Goal: Transaction & Acquisition: Purchase product/service

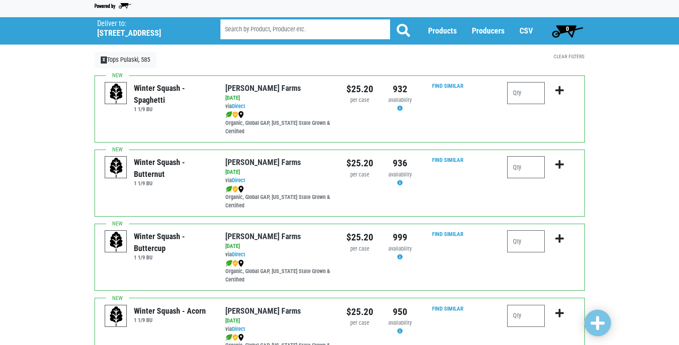
scroll to position [44, 0]
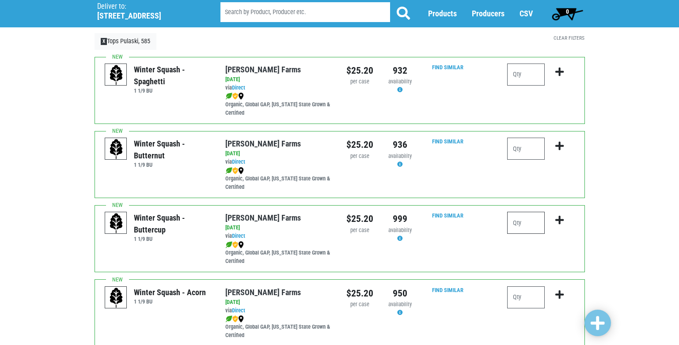
click at [517, 220] on input "number" at bounding box center [526, 223] width 38 height 22
type input "1"
click at [561, 222] on icon "submit" at bounding box center [559, 221] width 8 height 10
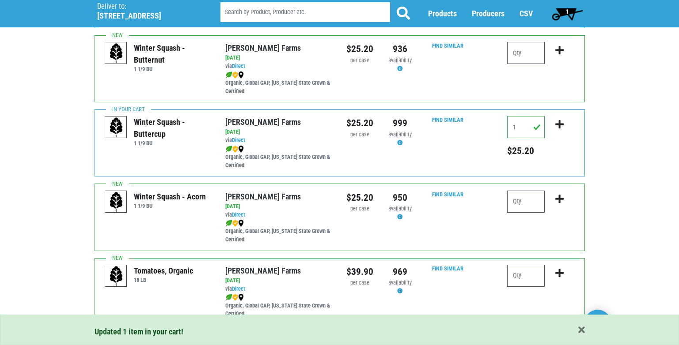
scroll to position [177, 0]
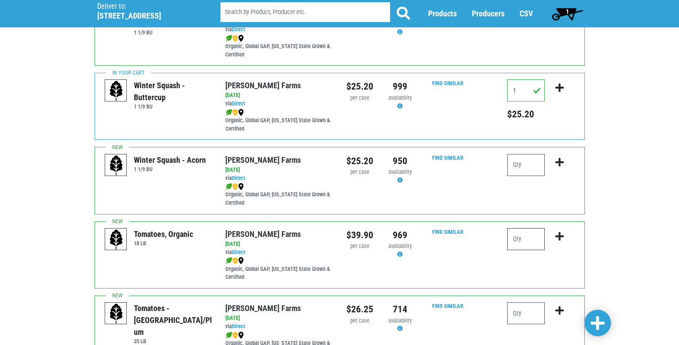
click at [516, 239] on input "number" at bounding box center [526, 239] width 38 height 22
type input "1"
click at [558, 237] on icon "submit" at bounding box center [559, 237] width 8 height 10
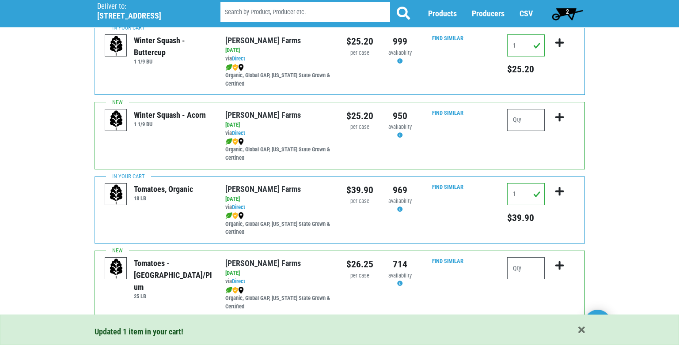
scroll to position [353, 0]
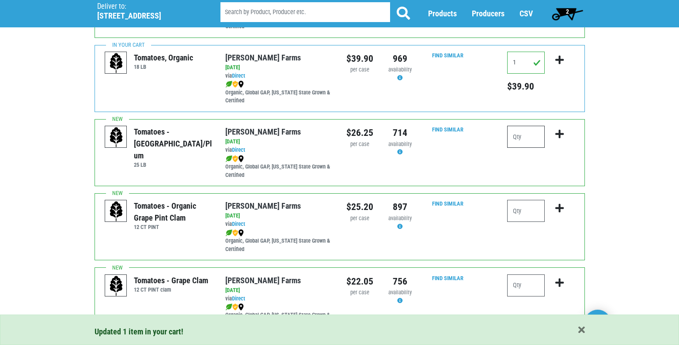
click at [514, 136] on input "number" at bounding box center [526, 137] width 38 height 22
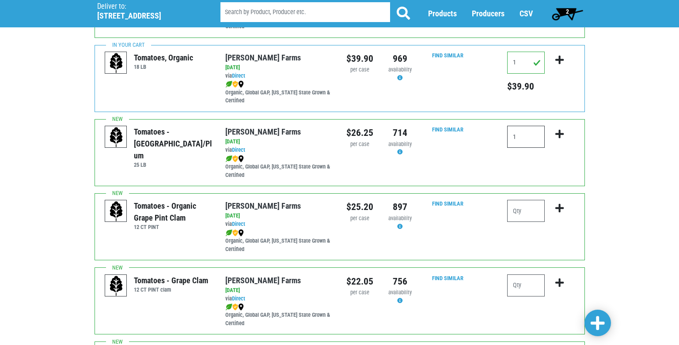
type input "1"
click at [559, 133] on icon "submit" at bounding box center [559, 134] width 8 height 10
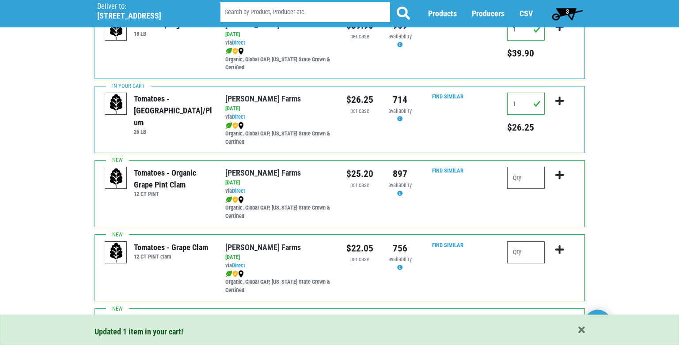
scroll to position [486, 0]
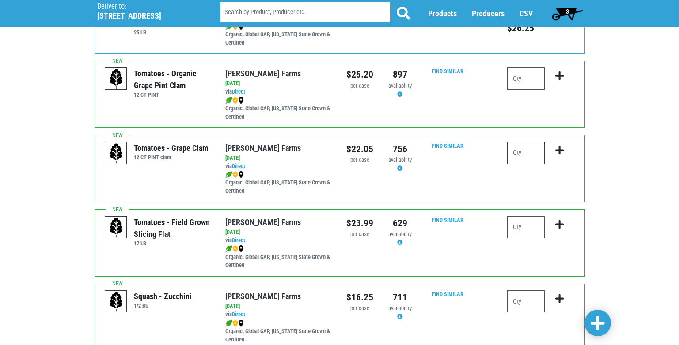
click at [513, 155] on input "number" at bounding box center [526, 153] width 38 height 22
type input "4"
click at [561, 150] on icon "submit" at bounding box center [559, 151] width 8 height 10
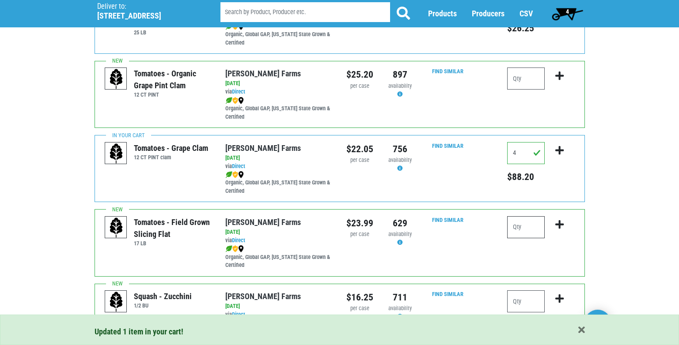
click at [514, 228] on input "number" at bounding box center [526, 227] width 38 height 22
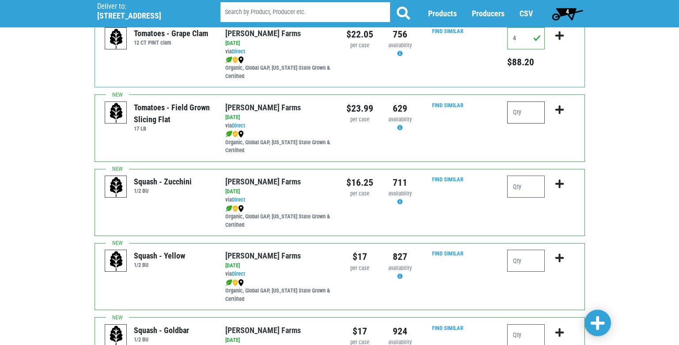
scroll to position [618, 0]
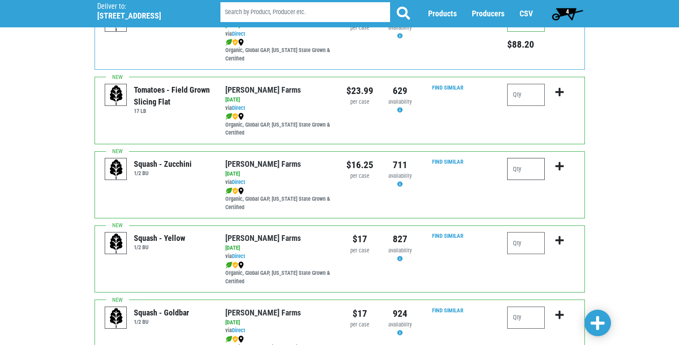
click at [518, 171] on input "number" at bounding box center [526, 169] width 38 height 22
type input "4"
click at [559, 167] on icon "submit" at bounding box center [559, 167] width 8 height 10
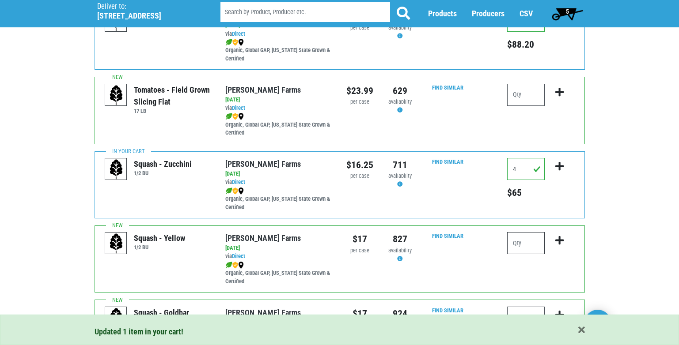
click at [520, 245] on input "number" at bounding box center [526, 243] width 38 height 22
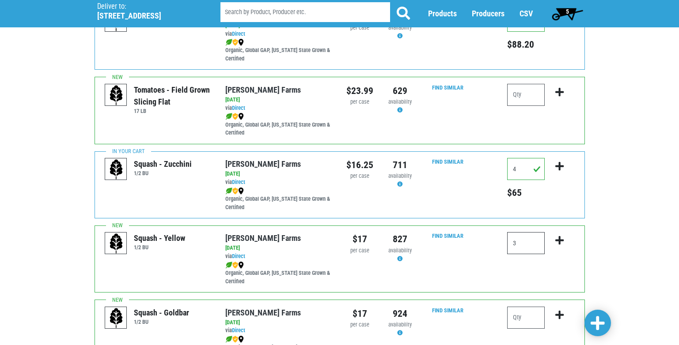
type input "3"
click at [559, 240] on icon "submit" at bounding box center [559, 241] width 8 height 10
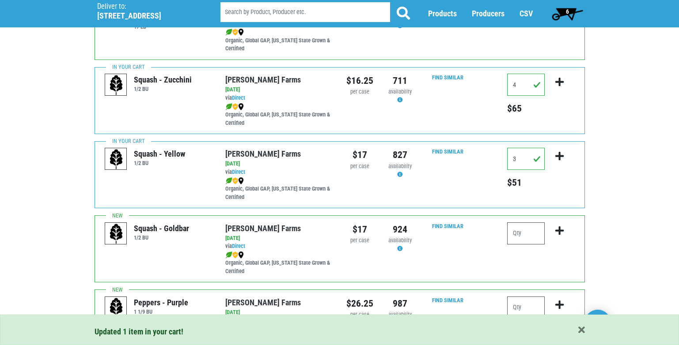
scroll to position [707, 0]
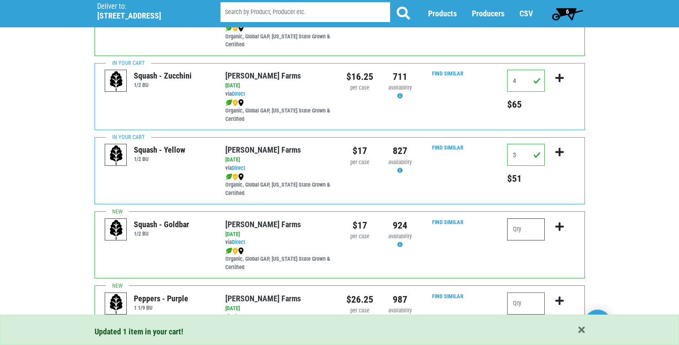
click at [524, 231] on input "number" at bounding box center [526, 230] width 38 height 22
type input "1"
click at [561, 227] on icon "submit" at bounding box center [559, 227] width 8 height 10
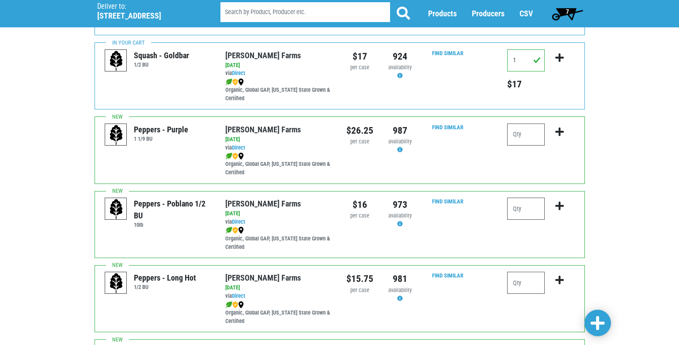
scroll to position [1016, 0]
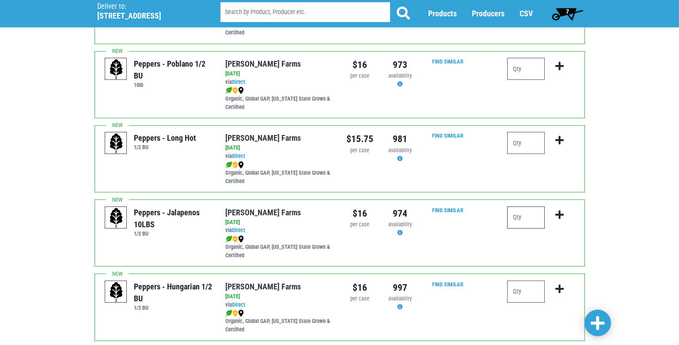
click at [516, 216] on input "number" at bounding box center [526, 218] width 38 height 22
type input "1"
click at [560, 214] on icon "submit" at bounding box center [559, 215] width 8 height 10
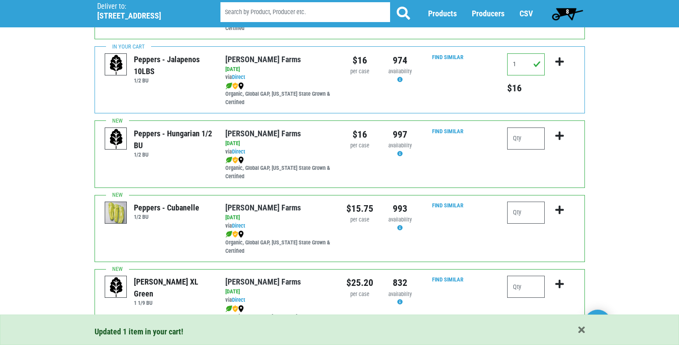
scroll to position [1193, 0]
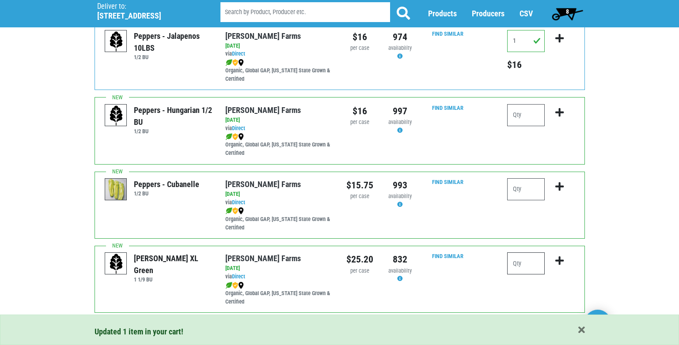
click at [517, 265] on input "number" at bounding box center [526, 264] width 38 height 22
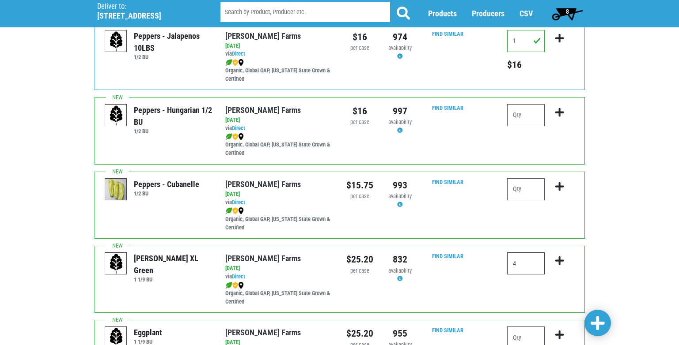
type input "4"
click at [557, 260] on icon "submit" at bounding box center [559, 261] width 8 height 10
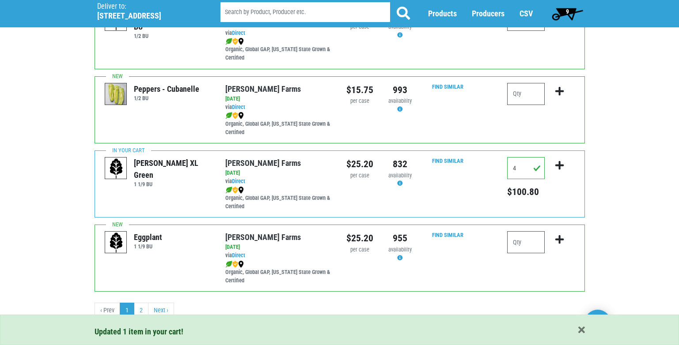
scroll to position [1291, 0]
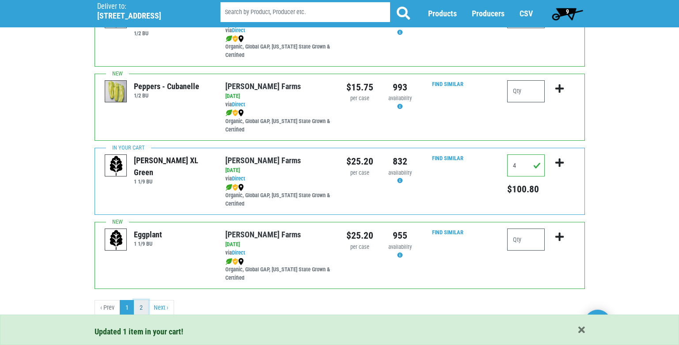
click at [142, 308] on link "2" at bounding box center [141, 308] width 15 height 16
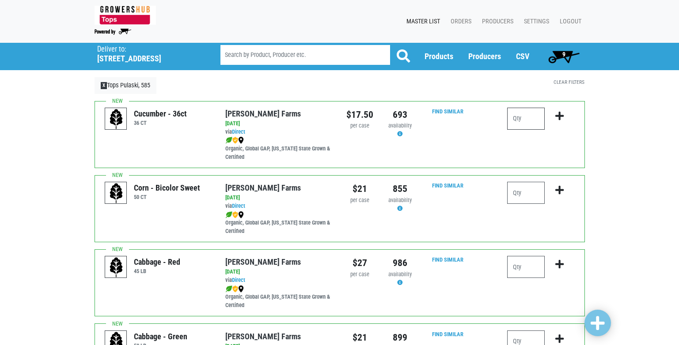
click at [516, 119] on input "number" at bounding box center [526, 119] width 38 height 22
type input "2"
click at [558, 115] on icon "submit" at bounding box center [559, 116] width 8 height 10
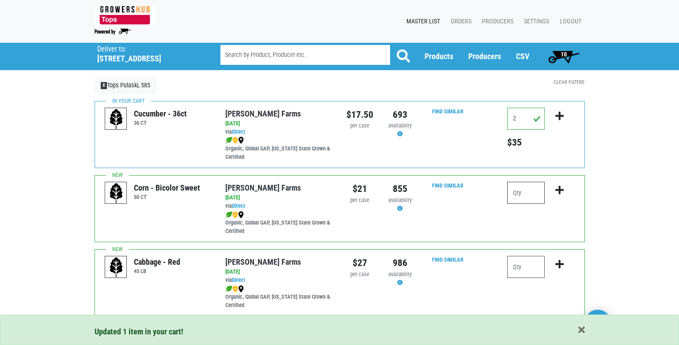
click at [515, 193] on input "number" at bounding box center [526, 193] width 38 height 22
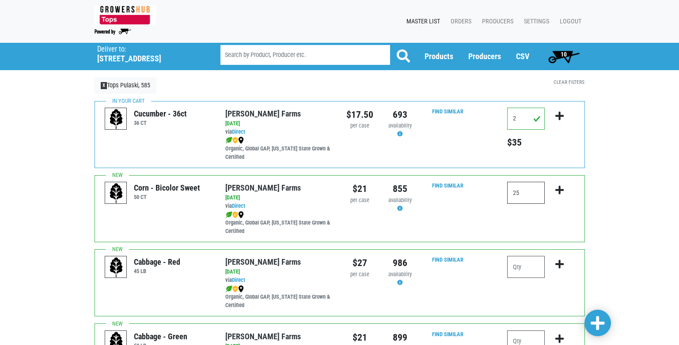
type input "25"
click at [557, 188] on icon "submit" at bounding box center [559, 191] width 8 height 10
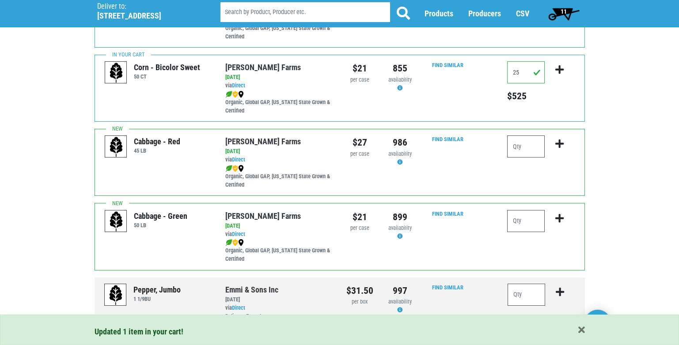
scroll to position [133, 0]
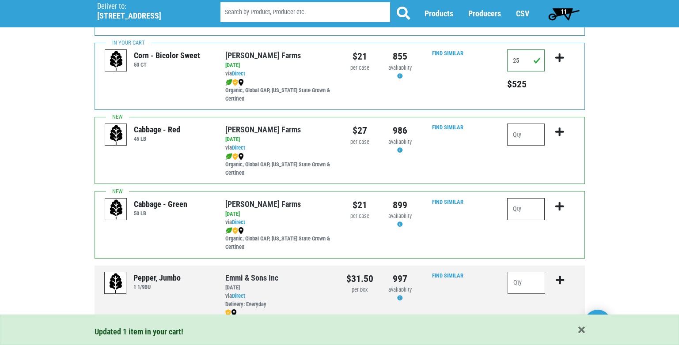
click at [521, 212] on input "number" at bounding box center [526, 209] width 38 height 22
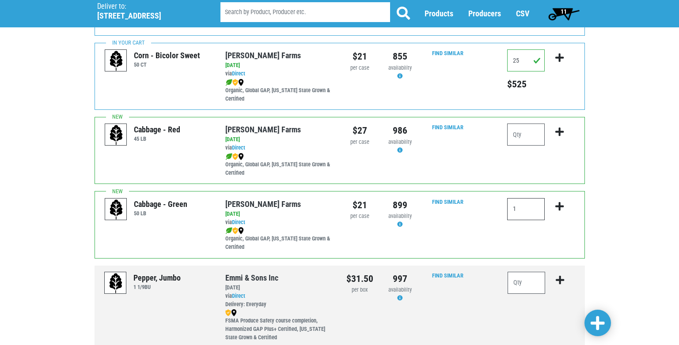
type input "1"
click at [560, 208] on icon "submit" at bounding box center [559, 207] width 8 height 10
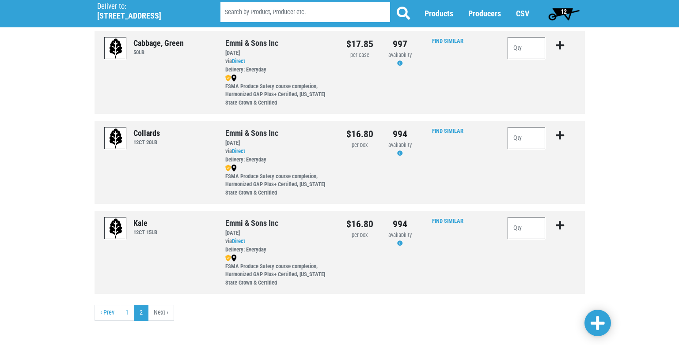
scroll to position [462, 0]
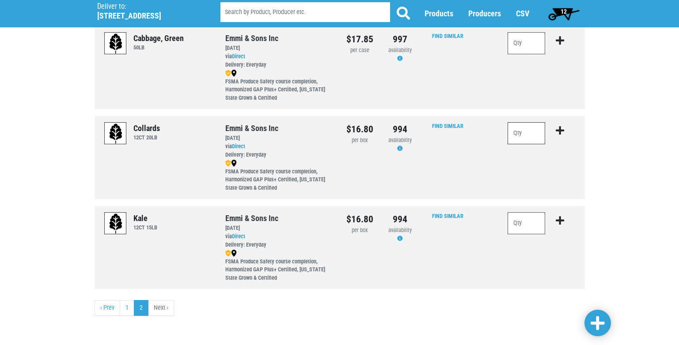
click at [518, 134] on input "number" at bounding box center [527, 133] width 38 height 22
type input "1"
click at [556, 129] on icon "submit" at bounding box center [560, 131] width 8 height 10
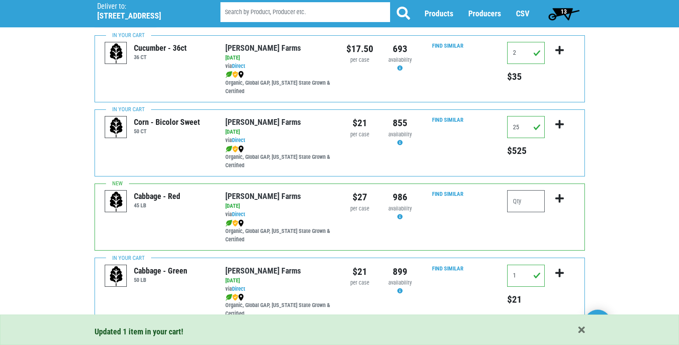
scroll to position [0, 0]
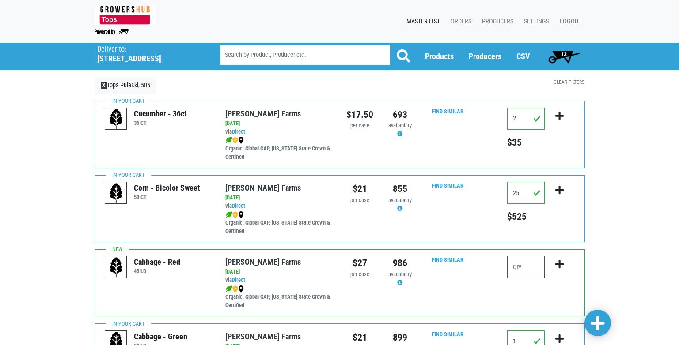
click at [566, 53] on span "13" at bounding box center [564, 54] width 6 height 7
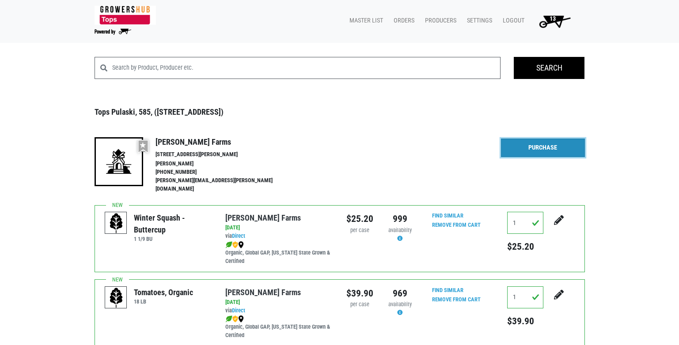
click at [537, 151] on link "Purchase" at bounding box center [543, 148] width 84 height 19
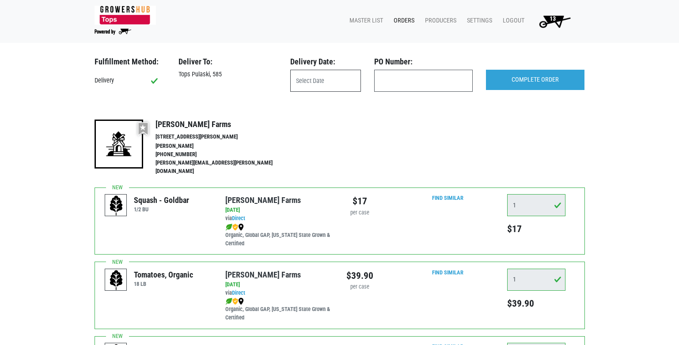
click at [326, 80] on input "text" at bounding box center [325, 81] width 71 height 22
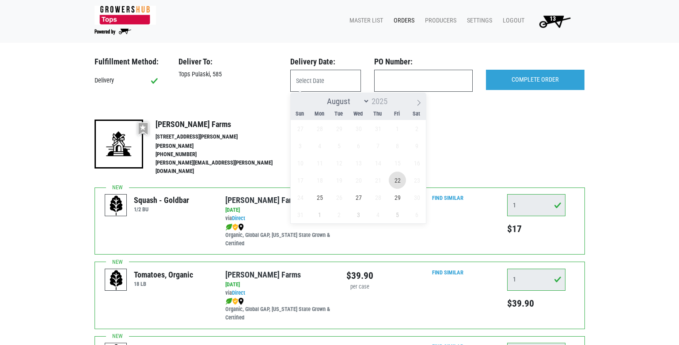
click at [396, 182] on span "22" at bounding box center [397, 180] width 17 height 17
type input "[DATE]"
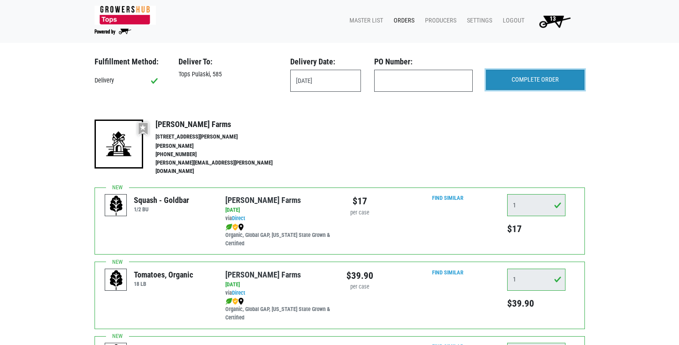
click at [544, 78] on input "COMPLETE ORDER" at bounding box center [535, 80] width 99 height 20
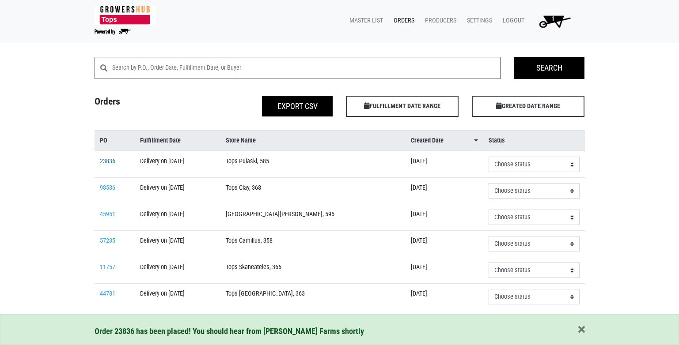
click at [110, 160] on link "23836" at bounding box center [107, 162] width 15 height 8
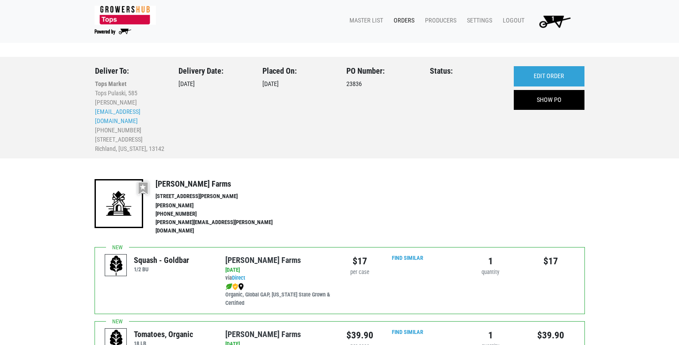
click at [557, 16] on span "1" at bounding box center [553, 22] width 50 height 16
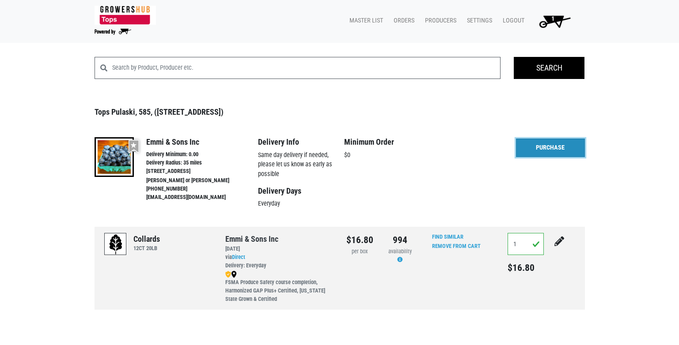
click at [551, 150] on link "Purchase" at bounding box center [550, 148] width 69 height 19
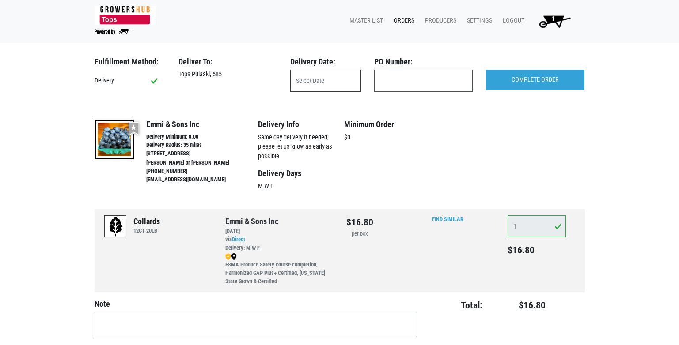
click at [349, 84] on input "text" at bounding box center [325, 81] width 71 height 22
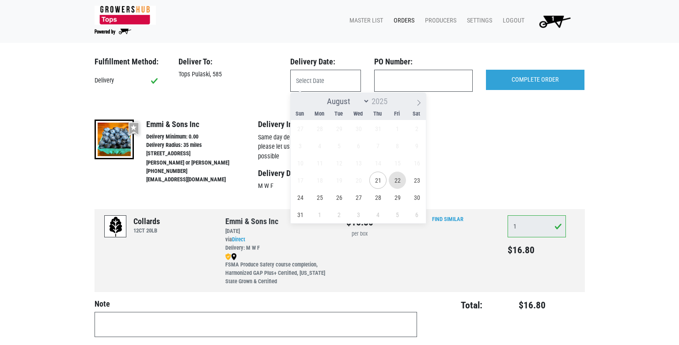
click at [398, 181] on span "22" at bounding box center [397, 180] width 17 height 17
type input "[DATE]"
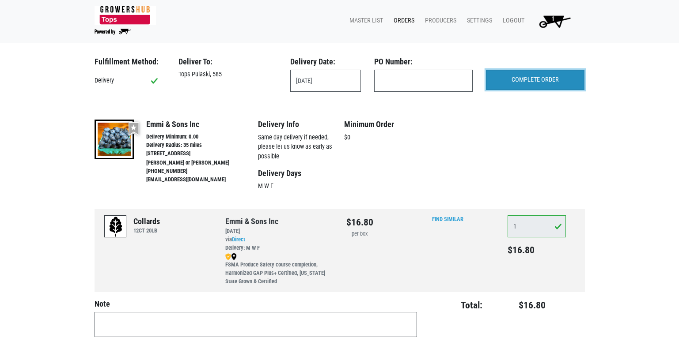
click at [525, 79] on input "COMPLETE ORDER" at bounding box center [535, 80] width 99 height 20
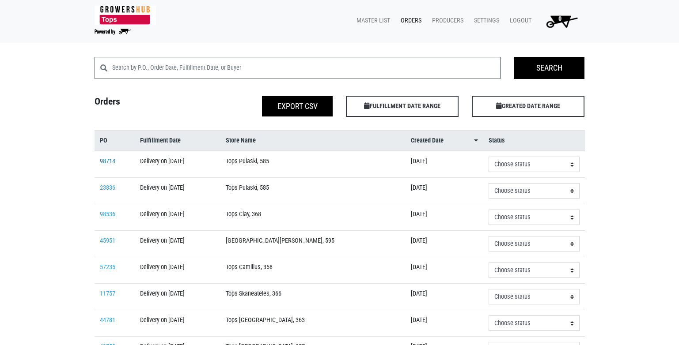
click at [112, 162] on link "98714" at bounding box center [107, 162] width 15 height 8
